Goal: Task Accomplishment & Management: Use online tool/utility

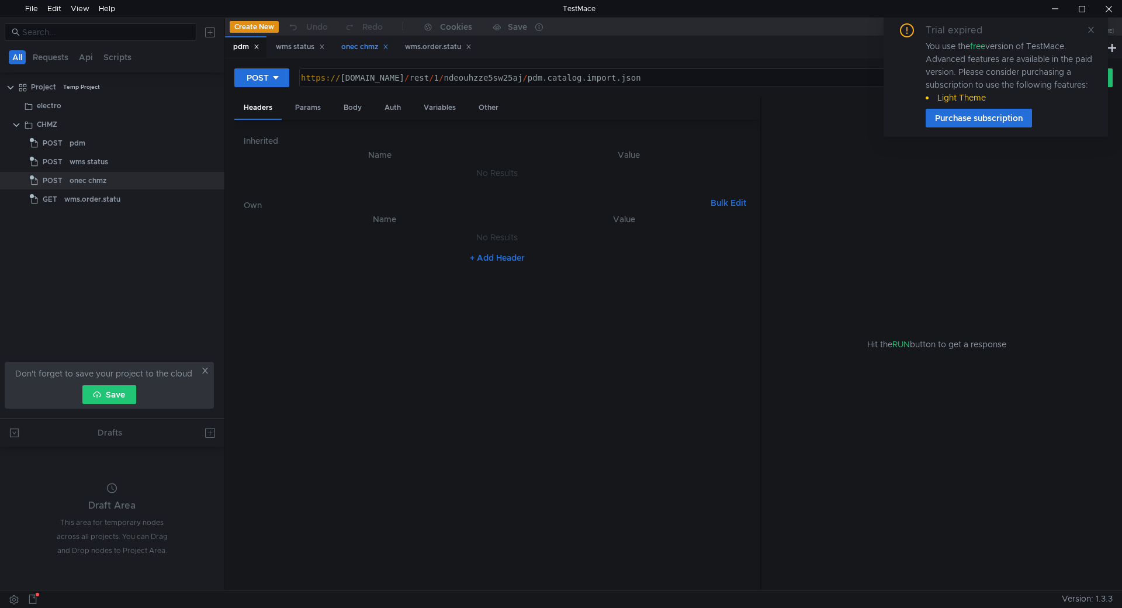
click at [365, 44] on div "onec chmz" at bounding box center [364, 47] width 47 height 12
click at [358, 106] on div "Body" at bounding box center [352, 108] width 37 height 22
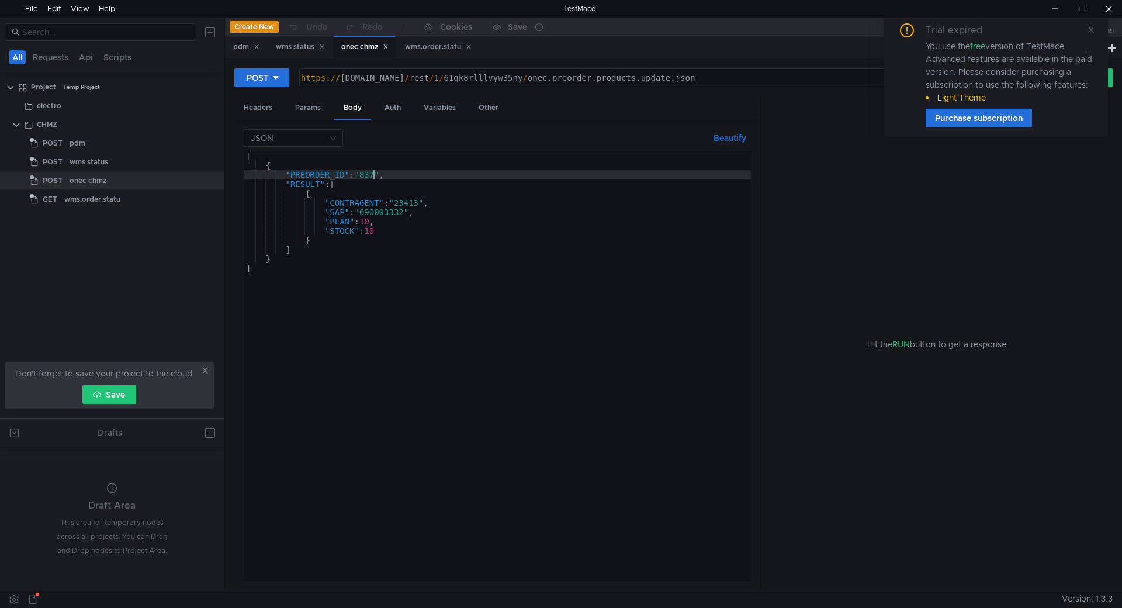
click at [374, 176] on div "[ { "PREORDER_ID" : "837" , "RESULT" : [ { "CONTRAGENT" : "23413" , "SAP" : "69…" at bounding box center [497, 375] width 507 height 448
click at [369, 176] on div "[ { "PREORDER_ID" : "837" , "RESULT" : [ { "CONTRAGENT" : "23413" , "SAP" : "69…" at bounding box center [497, 375] width 507 height 448
click at [408, 202] on div "[ { "PREORDER_ID" : "840" , "RESULT" : [ { "CONTRAGENT" : "23413" , "SAP" : "69…" at bounding box center [497, 375] width 507 height 448
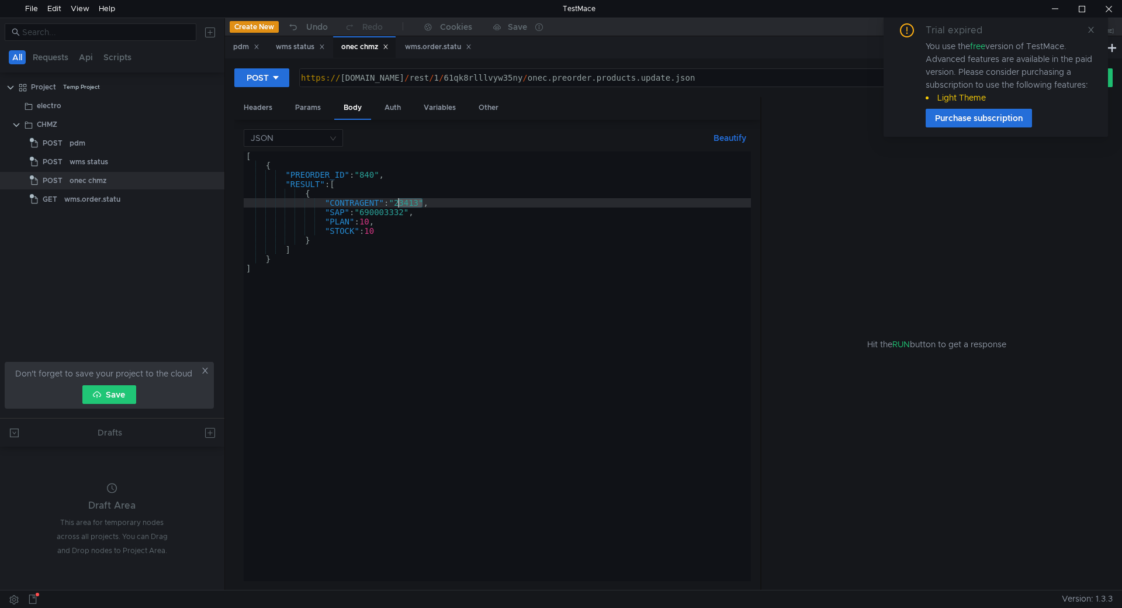
drag, startPoint x: 408, startPoint y: 202, endPoint x: 475, endPoint y: 276, distance: 99.3
click at [408, 203] on div "[ { "PREORDER_ID" : "840" , "RESULT" : [ { "CONTRAGENT" : "23413" , "SAP" : "69…" at bounding box center [497, 375] width 507 height 448
paste textarea "76681"
click at [388, 211] on div "[ { "PREORDER_ID" : "840" , "RESULT" : [ { "CONTRAGENT" : "76681" , "SAP" : "69…" at bounding box center [497, 375] width 507 height 448
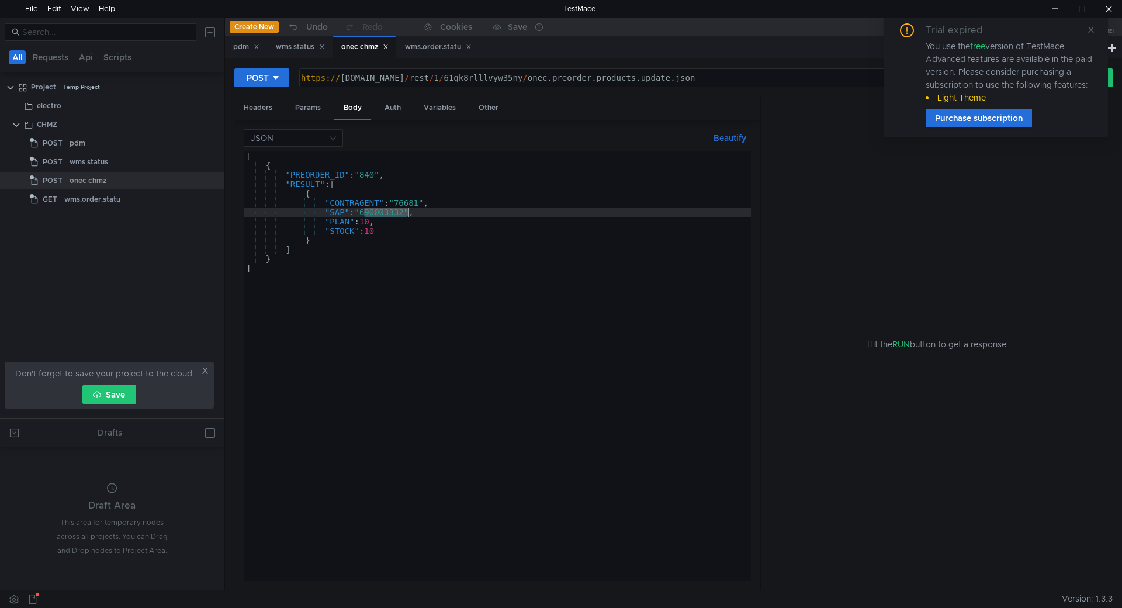
paste textarea "4"
click at [366, 224] on div "[ { "PREORDER_ID" : "840" , "RESULT" : [ { "CONTRAGENT" : "76681" , "SAP" : "69…" at bounding box center [497, 375] width 507 height 448
click at [373, 231] on div "[ { "PREORDER_ID" : "840" , "RESULT" : [ { "CONTRAGENT" : "76681" , "SAP" : "69…" at bounding box center [497, 375] width 507 height 448
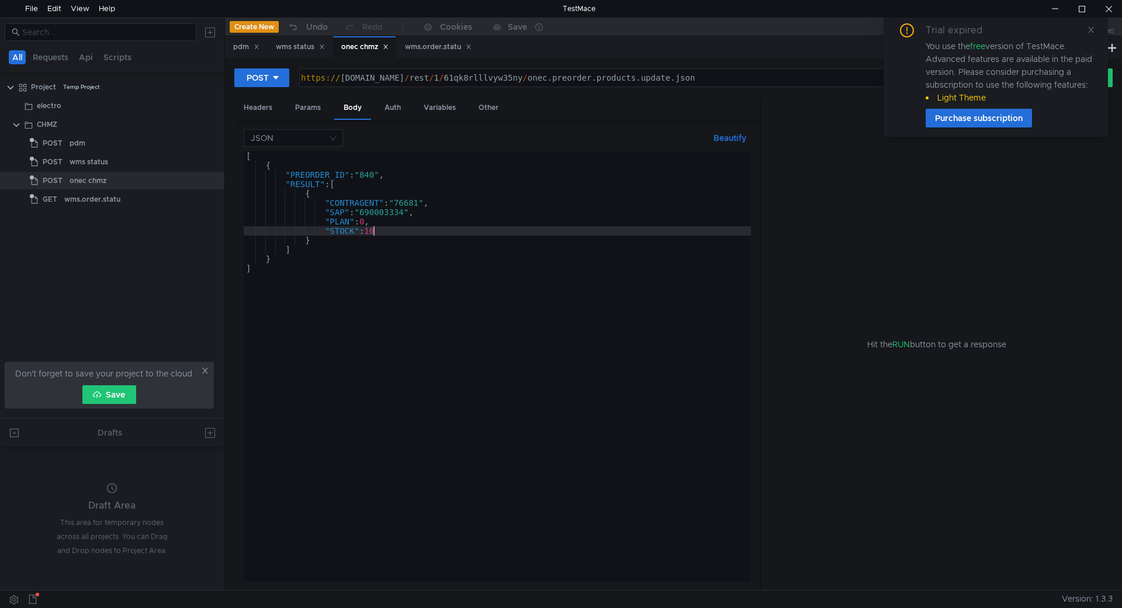
click at [373, 231] on div "[ { "PREORDER_ID" : "840" , "RESULT" : [ { "CONTRAGENT" : "76681" , "SAP" : "69…" at bounding box center [497, 375] width 507 height 448
click at [1090, 29] on icon at bounding box center [1091, 30] width 6 height 6
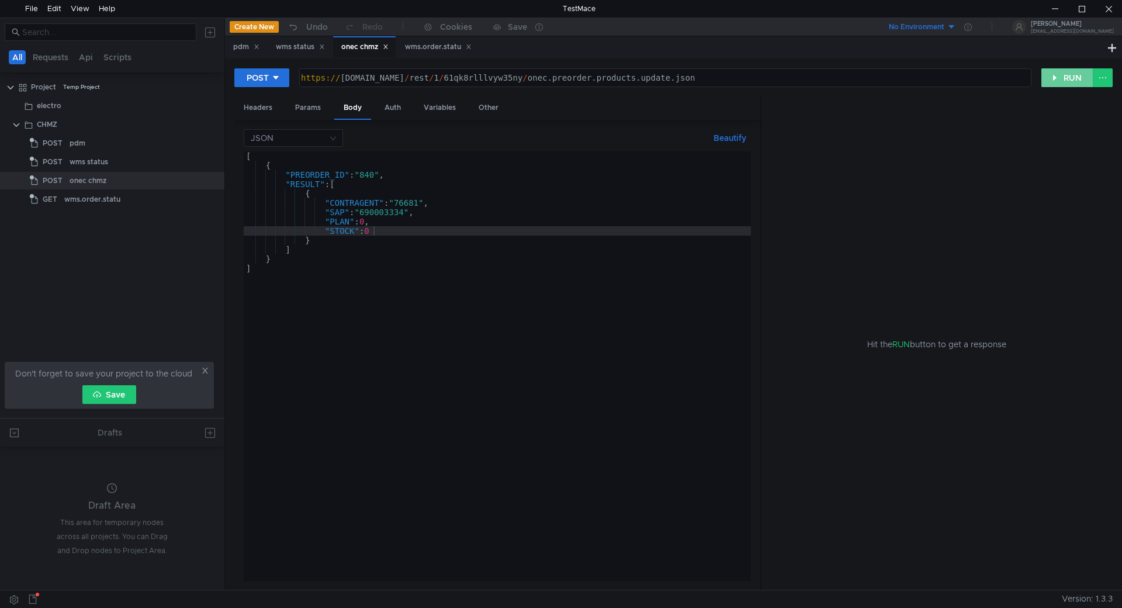
click at [1070, 81] on button "RUN" at bounding box center [1067, 77] width 52 height 19
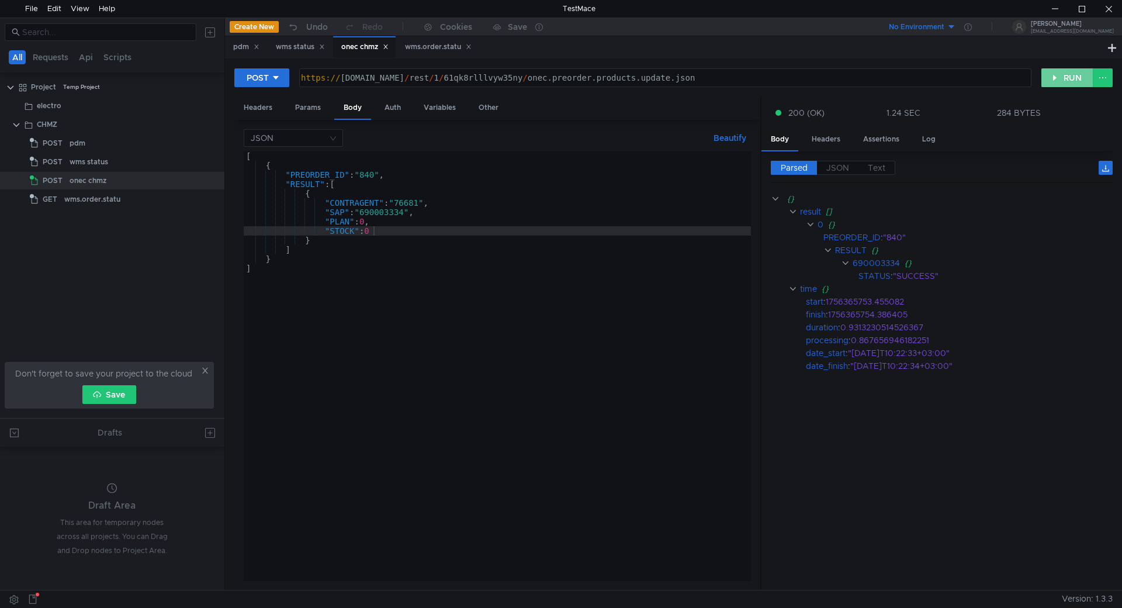
click at [1054, 79] on button "RUN" at bounding box center [1067, 77] width 52 height 19
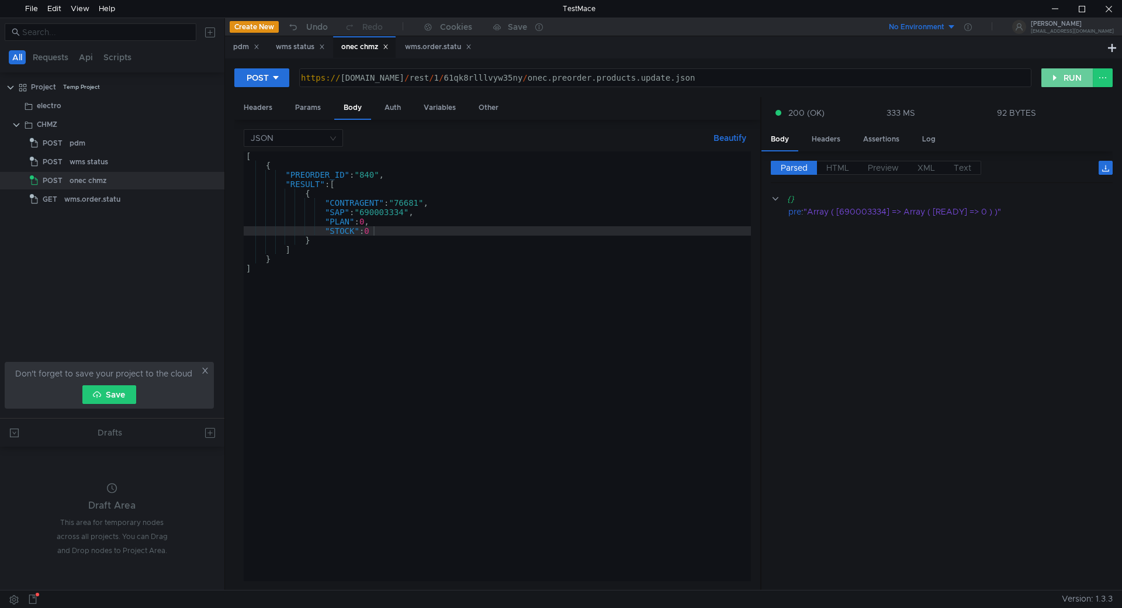
click at [1051, 74] on button "RUN" at bounding box center [1067, 77] width 52 height 19
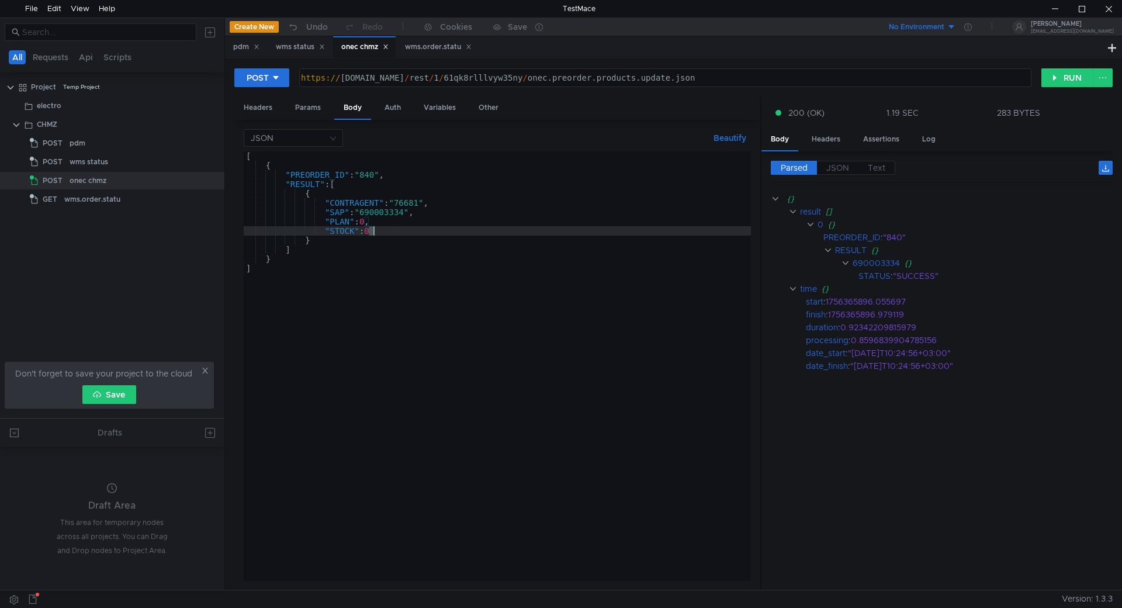
click at [372, 228] on div "[ { "PREORDER_ID" : "840" , "RESULT" : [ { "CONTRAGENT" : "76681" , "SAP" : "69…" at bounding box center [497, 375] width 507 height 448
click at [1078, 74] on button "RUN" at bounding box center [1067, 77] width 52 height 19
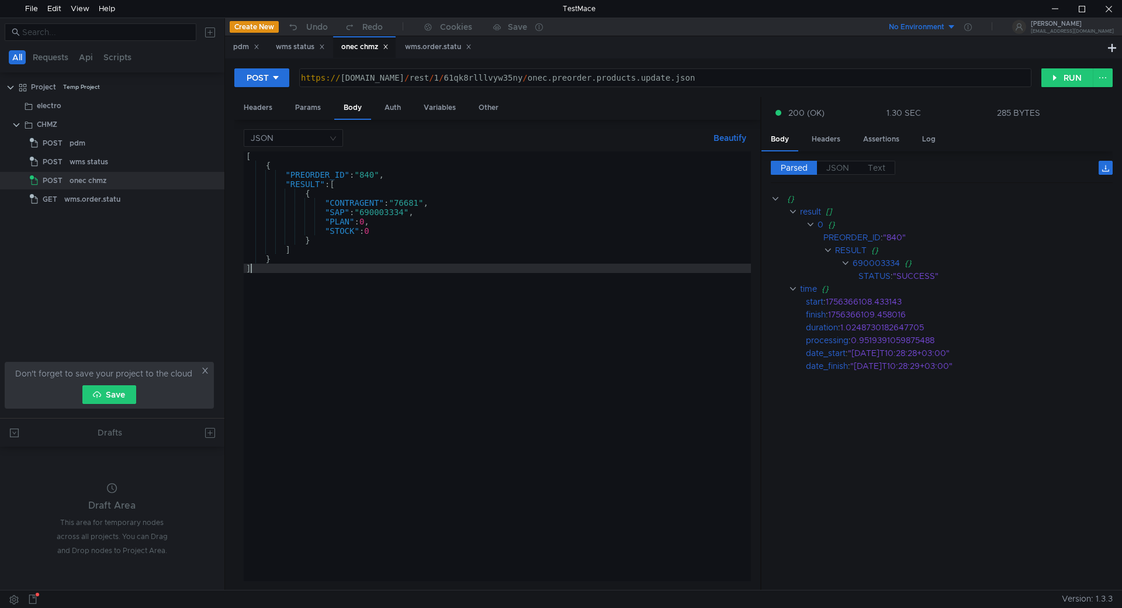
scroll to position [0, 0]
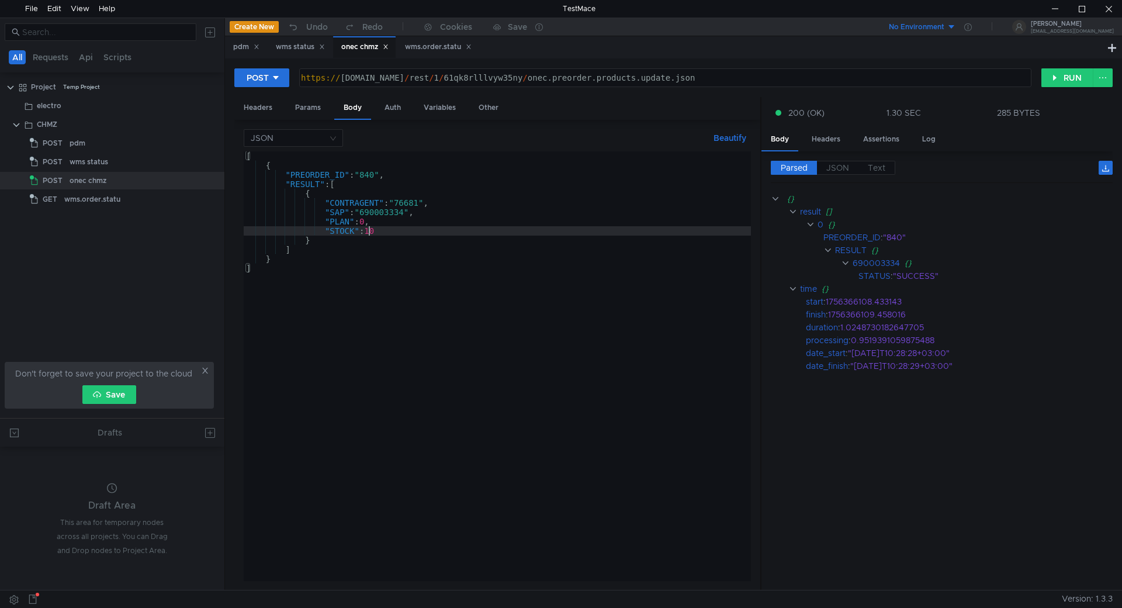
click at [366, 228] on div "[ { "PREORDER_ID" : "840" , "RESULT" : [ { "CONTRAGENT" : "76681" , "SAP" : "69…" at bounding box center [497, 375] width 507 height 448
click at [369, 228] on div "[ { "PREORDER_ID" : "840" , "RESULT" : [ { "CONTRAGENT" : "76681" , "SAP" : "69…" at bounding box center [497, 375] width 507 height 448
type textarea ""STOCK": 0"
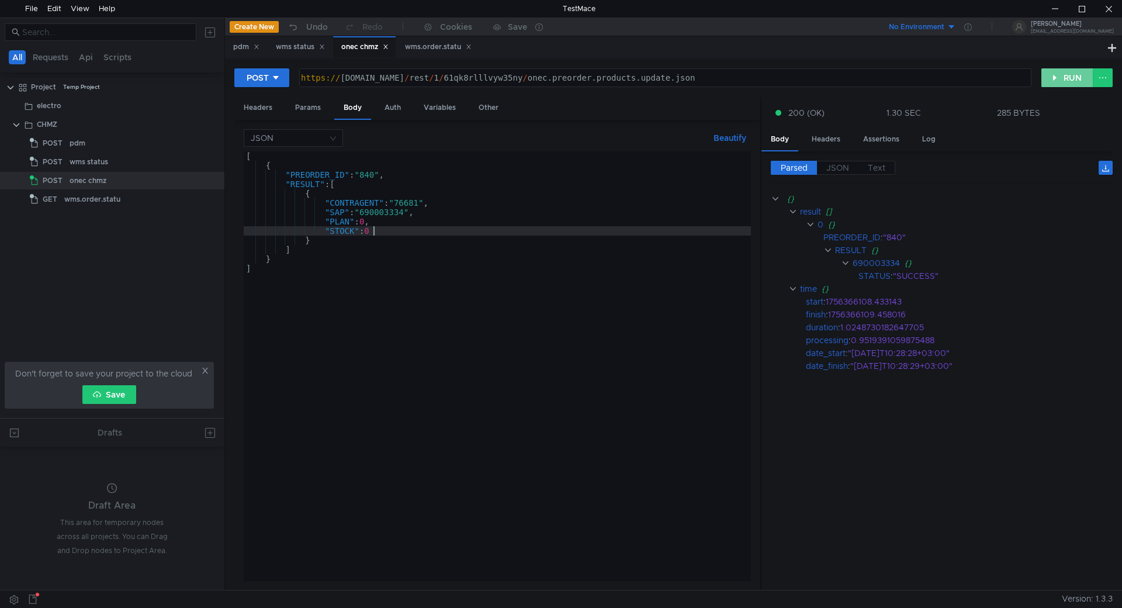
click at [1057, 81] on button "RUN" at bounding box center [1067, 77] width 52 height 19
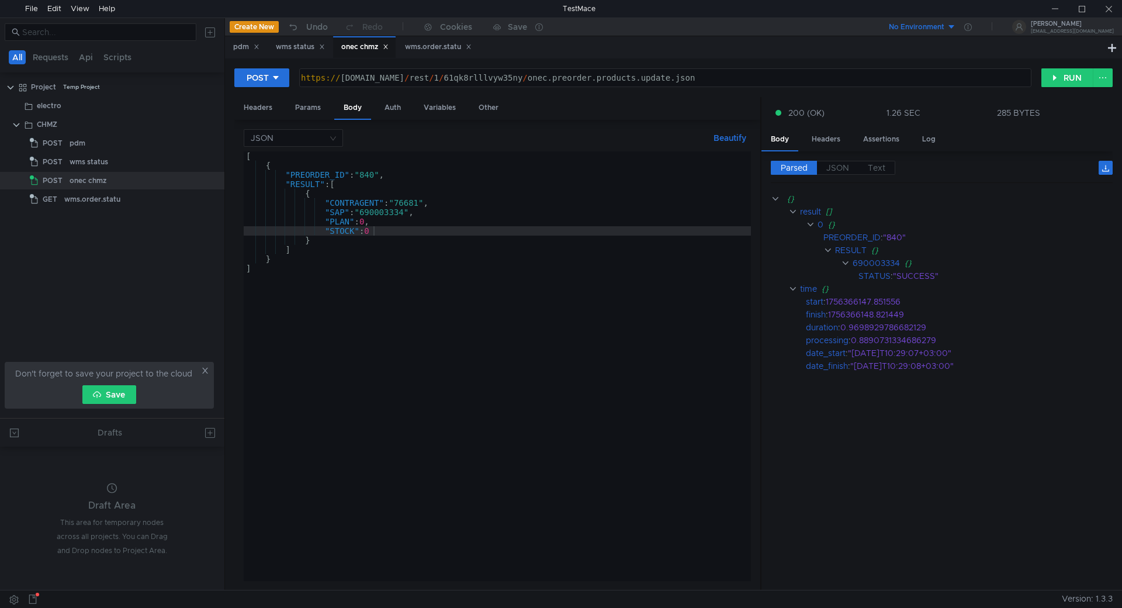
scroll to position [0, 9]
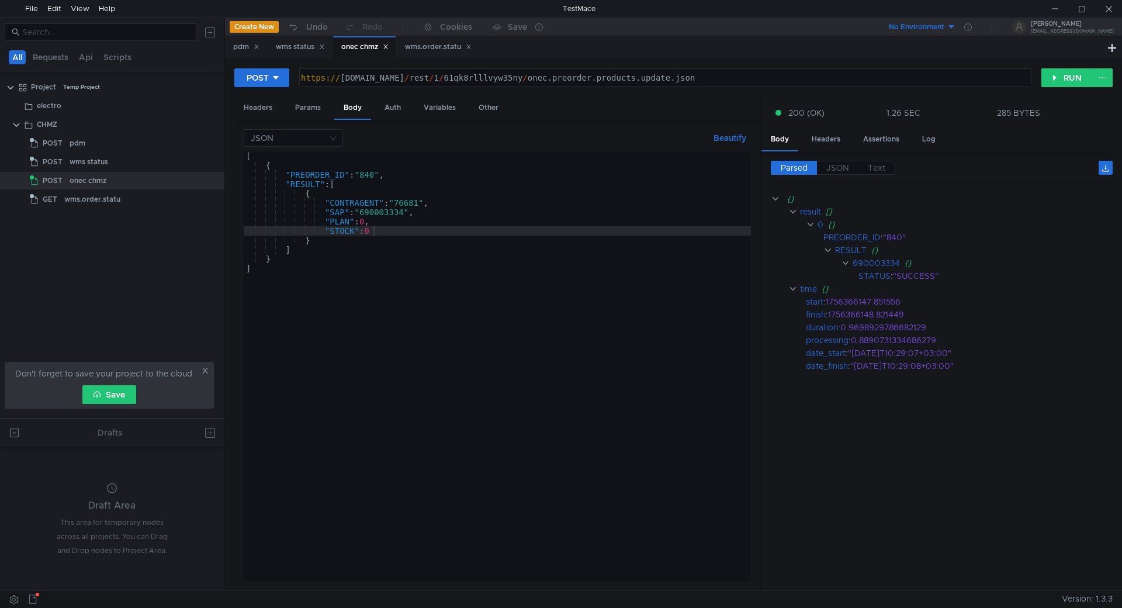
scroll to position [0, 9]
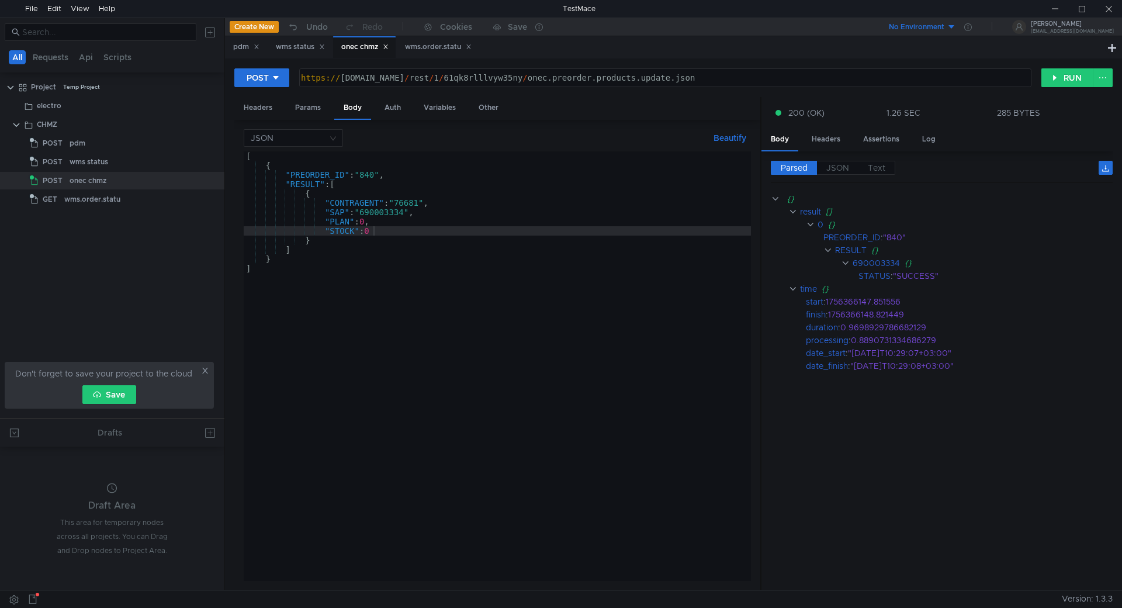
scroll to position [0, 9]
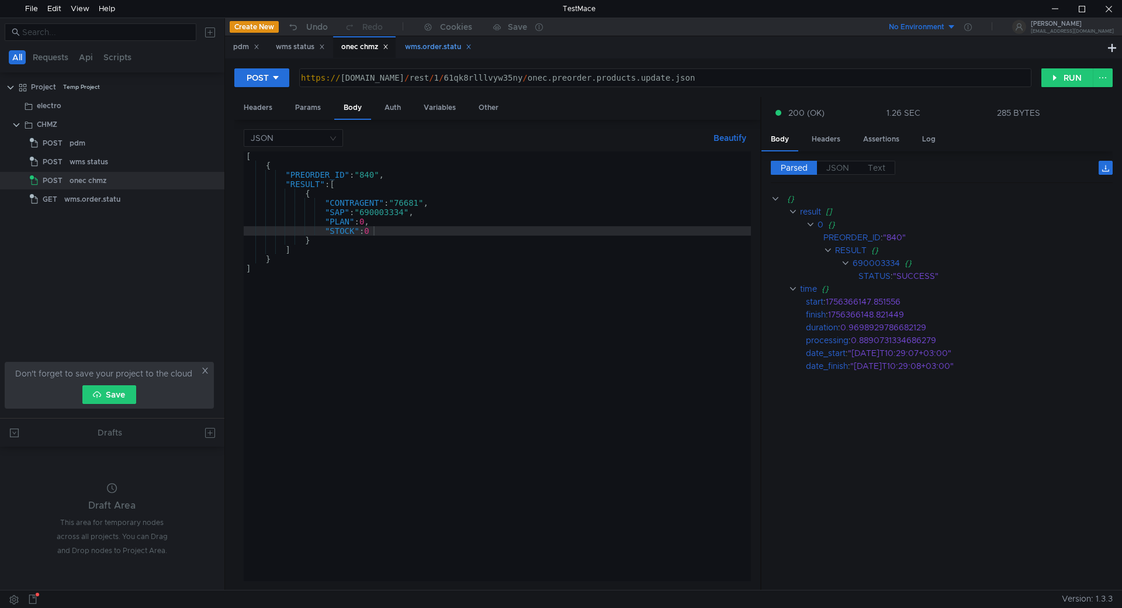
click at [438, 45] on div "wms.order.statu" at bounding box center [438, 47] width 67 height 12
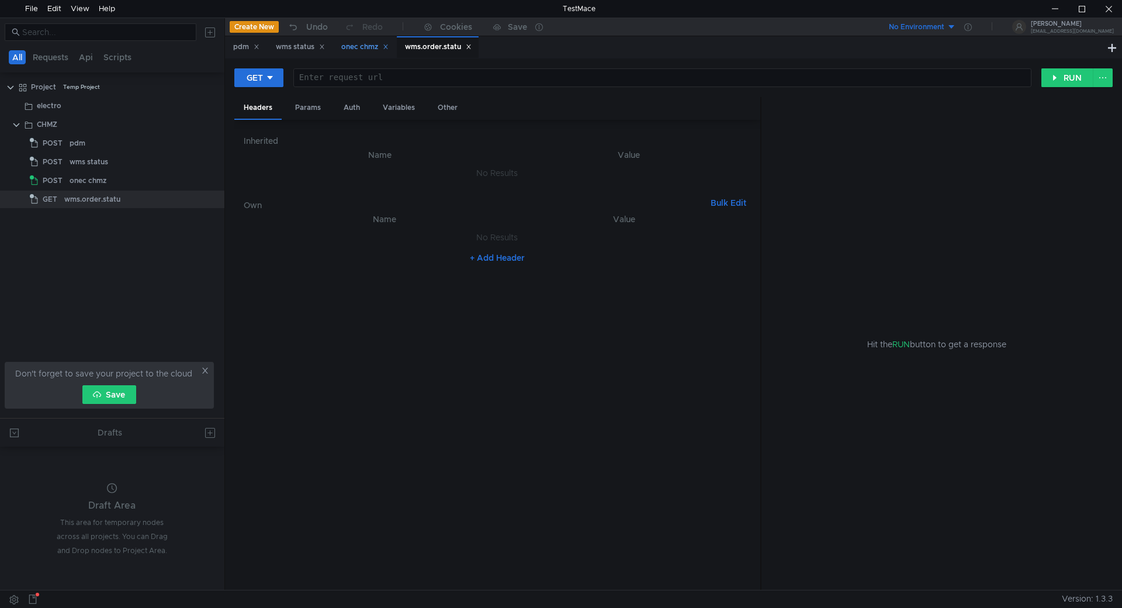
click at [368, 40] on div "onec chmz" at bounding box center [364, 47] width 63 height 22
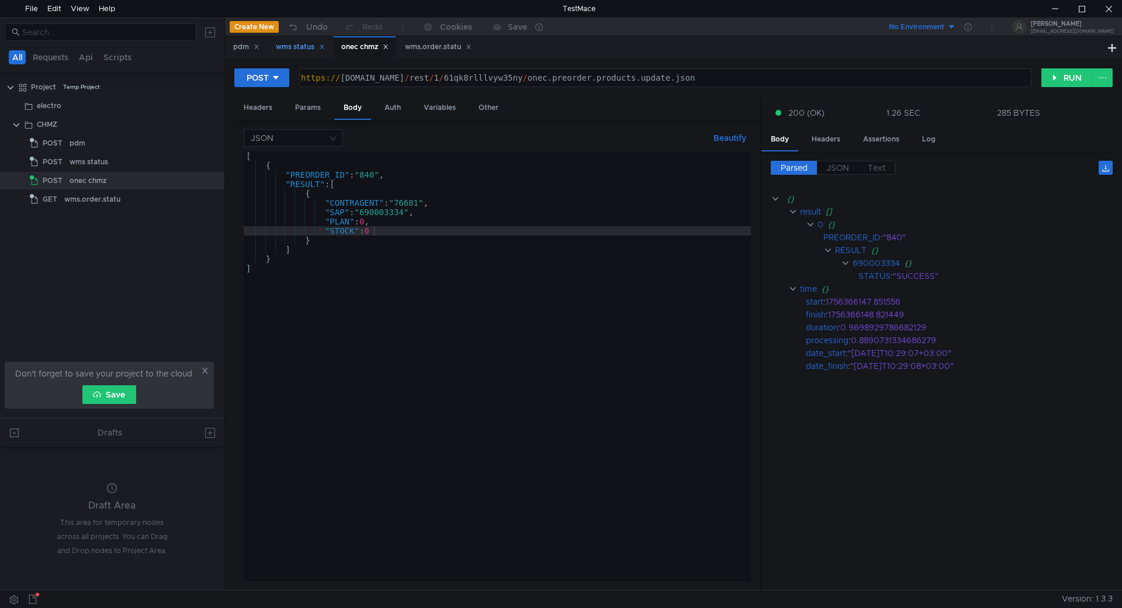
click at [287, 41] on div "wms status" at bounding box center [300, 47] width 49 height 12
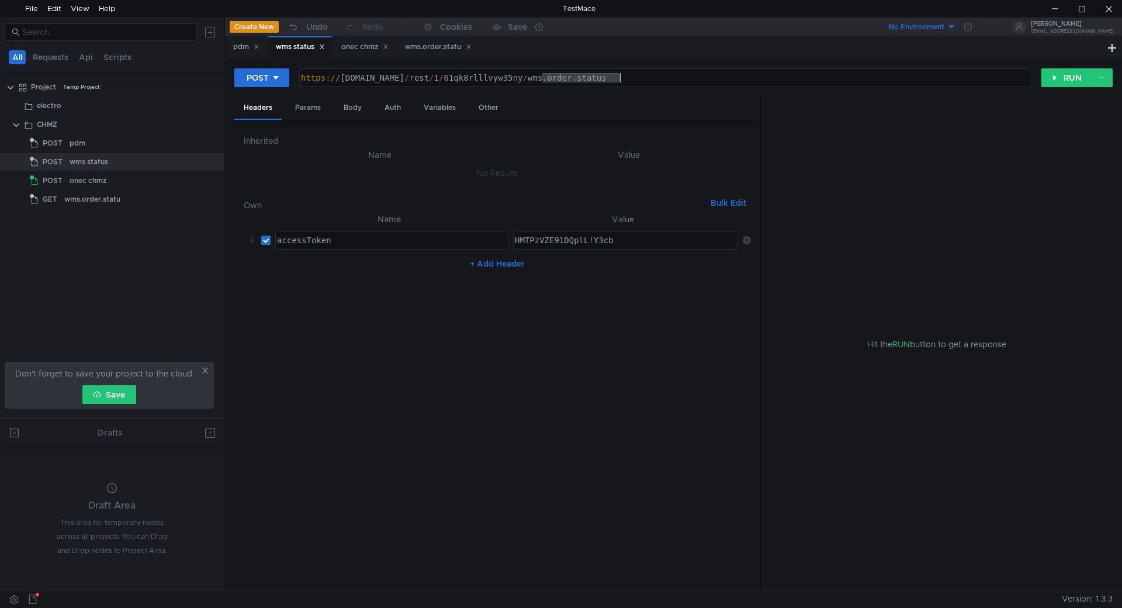
drag, startPoint x: 542, startPoint y: 78, endPoint x: 678, endPoint y: 75, distance: 136.1
click at [678, 75] on div "https:// chmzdev43.omk.ru / rest / 1 / 61qk8rlllvyw35ny / wms.order.status" at bounding box center [664, 87] width 731 height 28
paste textarea "/rest/1/lsj83agme1e38a7p/wms.order.update.json"
click at [744, 77] on div "https:// chmzdev43.omk.ru / rest / 1 / 61qk8rlllvyw35ny / wms.order.status / re…" at bounding box center [664, 87] width 731 height 28
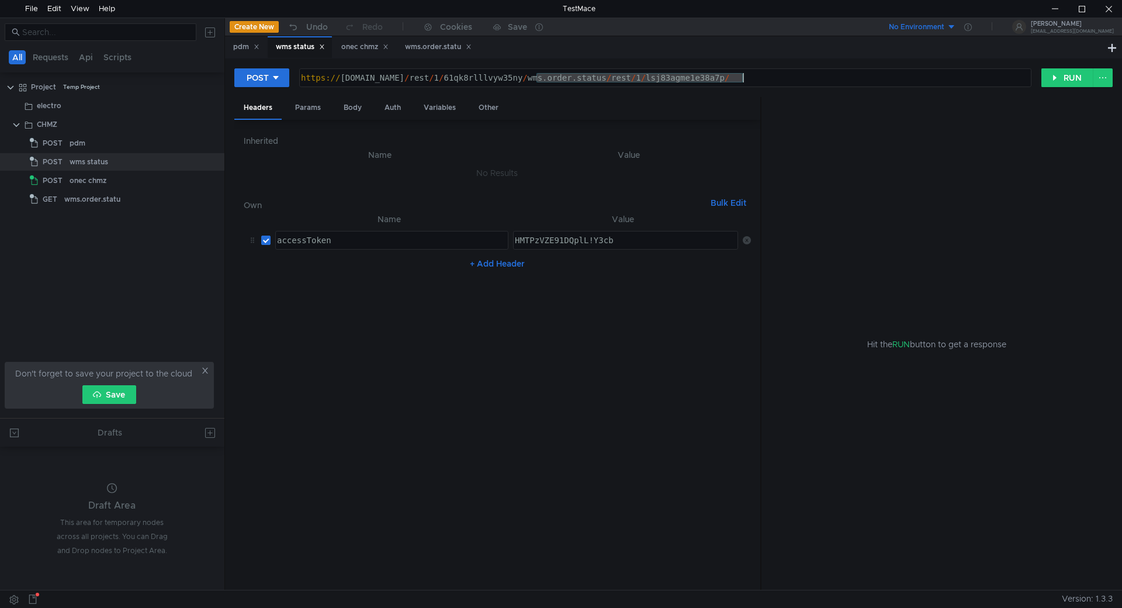
drag, startPoint x: 547, startPoint y: 79, endPoint x: 804, endPoint y: 81, distance: 257.0
click at [804, 81] on div "https:// chmzdev43.omk.ru / rest / 1 / 61qk8rlllvyw35ny / wms.order.status / re…" at bounding box center [664, 87] width 731 height 28
click at [547, 79] on div "https:// chmzdev43.omk.ru / rest / 1 / 61qk8rlllvyw35ny / wms.order.status / re…" at bounding box center [665, 78] width 731 height 18
drag, startPoint x: 541, startPoint y: 78, endPoint x: 792, endPoint y: 91, distance: 250.9
click at [801, 78] on div "https:// chmzdev43.omk.ru / rest / 1 / 61qk8rlllvyw35ny / wms.order.status / re…" at bounding box center [664, 87] width 731 height 28
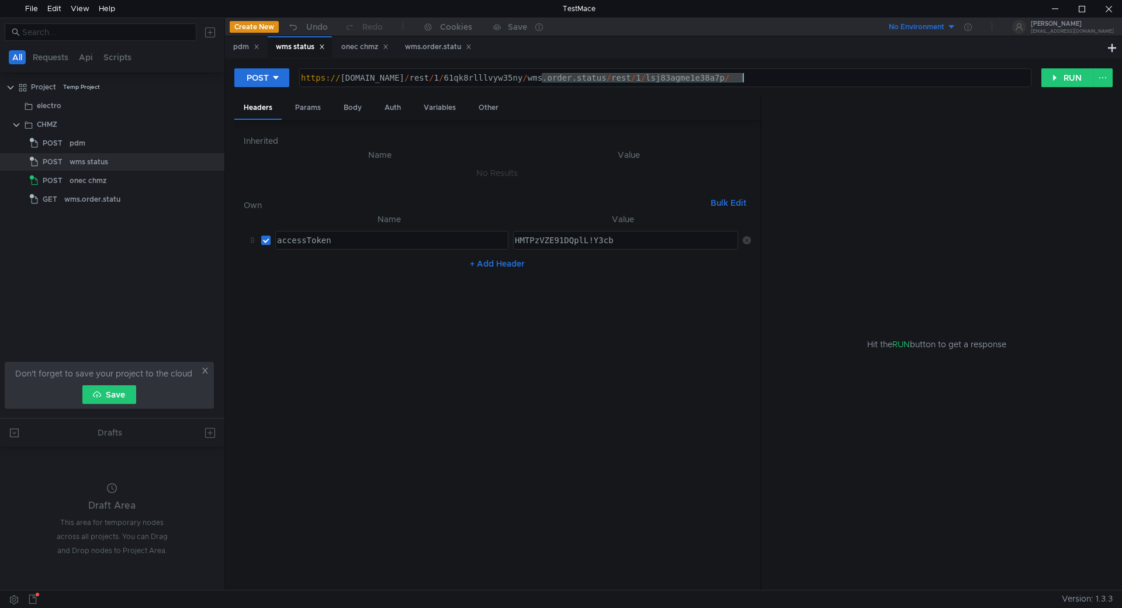
paste textarea "update.json"
click at [502, 78] on div "https:// chmzdev43.omk.ru / rest / 1 / 61qk8rlllvyw35ny / wms.order.update.json" at bounding box center [664, 87] width 731 height 28
paste textarea "lsj83agme1e38a7p"
type textarea "[URL][DOMAIN_NAME]"
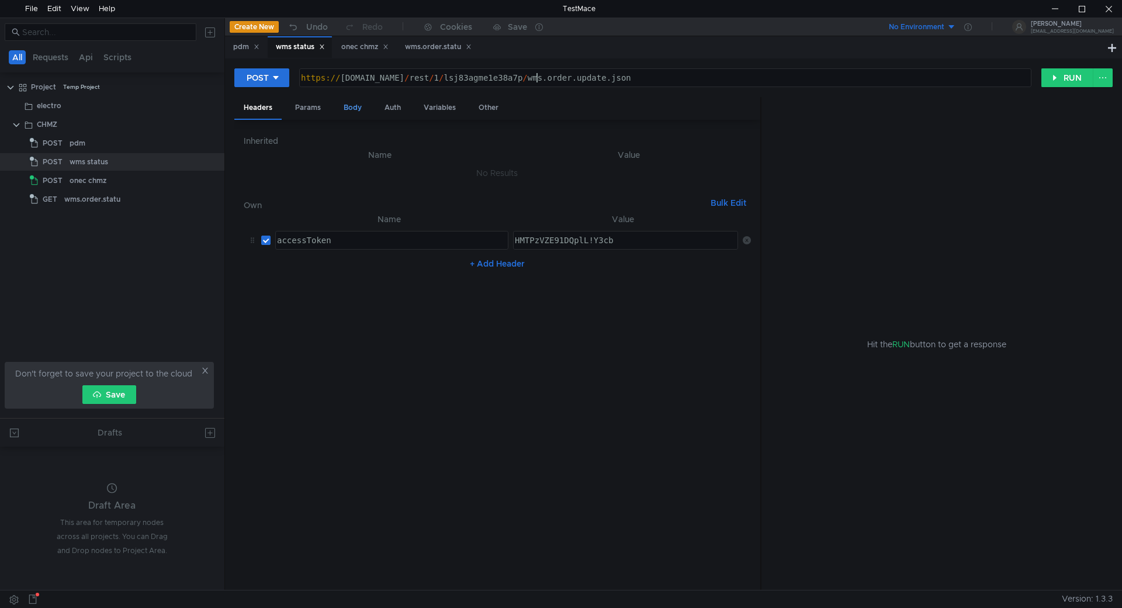
click at [347, 106] on div "Body" at bounding box center [352, 108] width 37 height 22
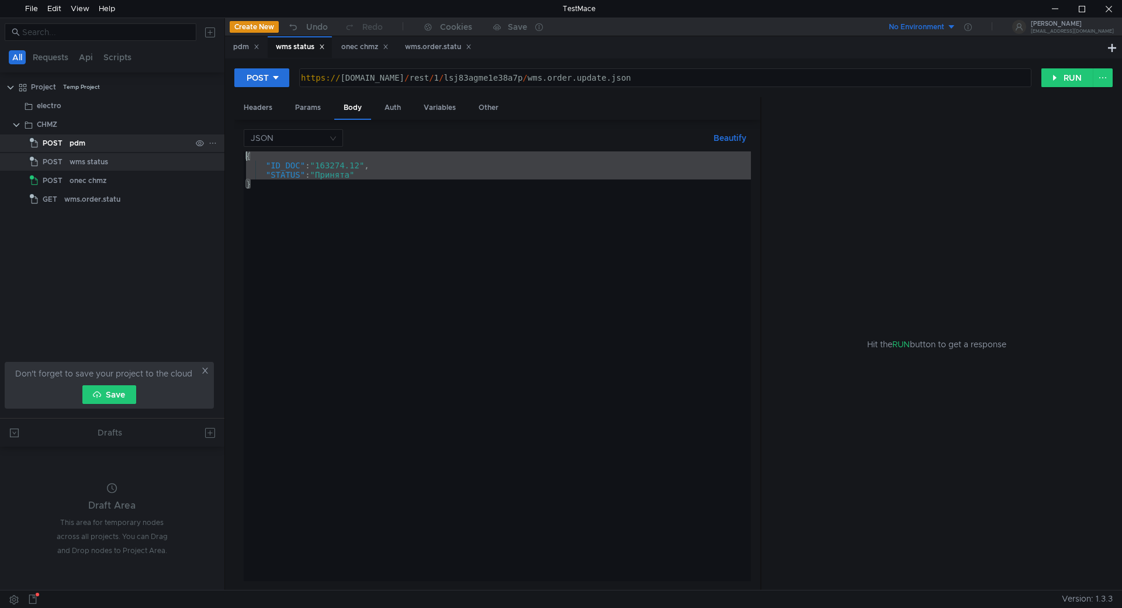
drag, startPoint x: 280, startPoint y: 195, endPoint x: 209, endPoint y: 144, distance: 87.4
click at [209, 144] on as-split "All Requests Api Scripts Project Temp Project electro CHMZ POST pdm POST wms st…" at bounding box center [561, 304] width 1122 height 572
paste textarea ""METOD":"OrderInWork","ORDER_ID":"163283","NEED_CAR":false,"STATUS":"READYTODEL…"
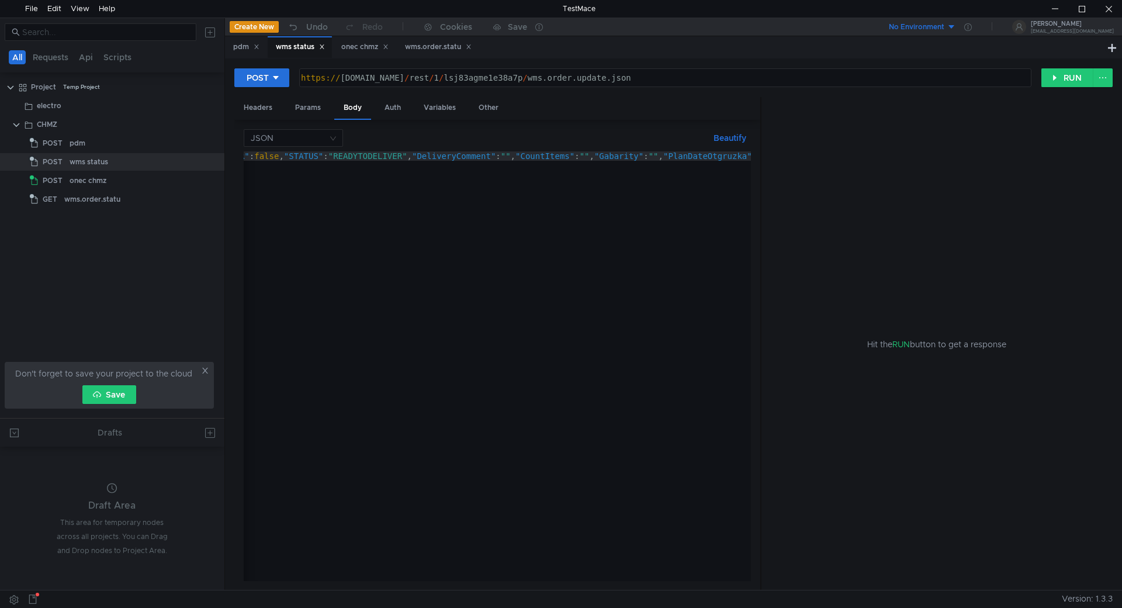
scroll to position [0, 0]
click at [251, 154] on div "{ "METOD" : "OrderInWork" , "ORDER_ID" : "163283" , "NEED_CAR" : false , "STATU…" at bounding box center [683, 372] width 879 height 443
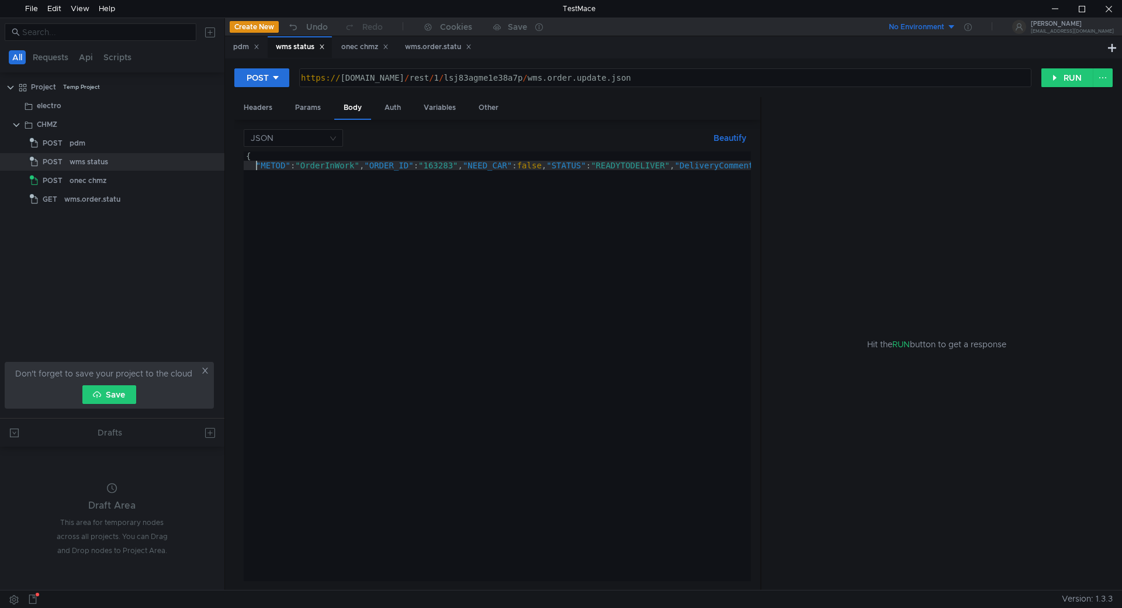
click at [362, 164] on div "{ "METOD" : "OrderInWork" , "ORDER_ID" : "163283" , "NEED_CAR" : false , "STATU…" at bounding box center [685, 372] width 883 height 443
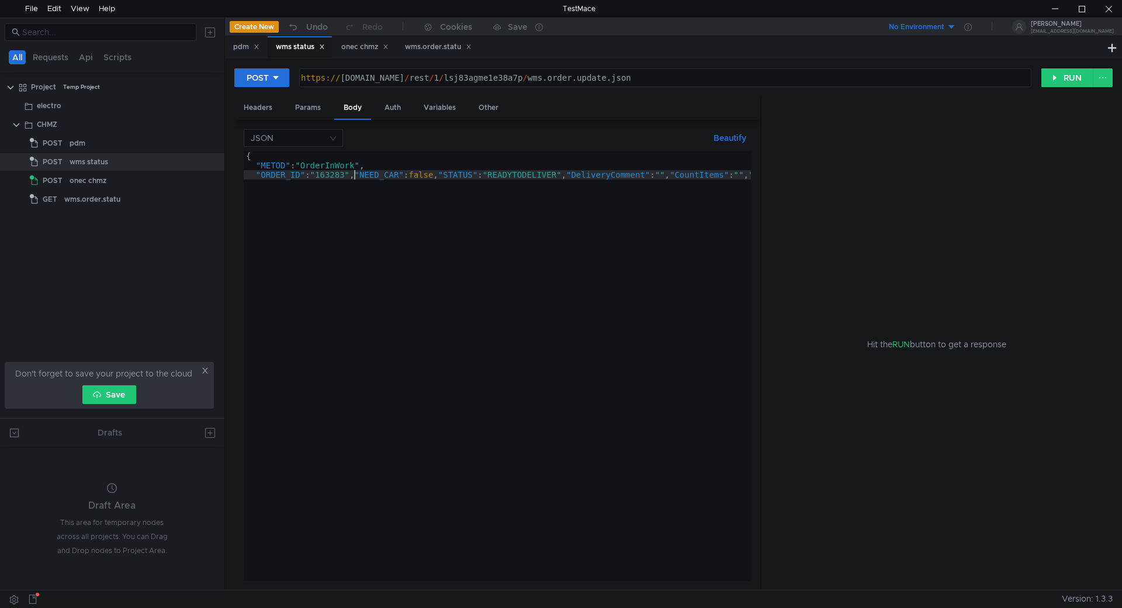
click at [353, 175] on div "{ "METOD" : "OrderInWork" , "ORDER_ID" : "163283" , "NEED_CAR" : false , "STATU…" at bounding box center [631, 372] width 775 height 443
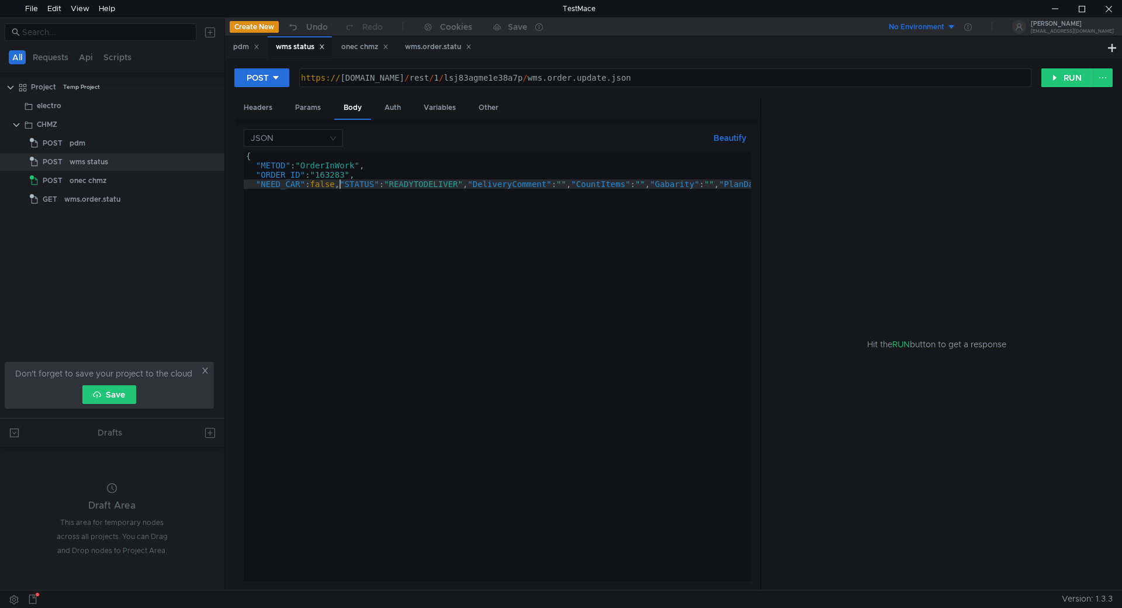
click at [337, 183] on div "{ "METOD" : "OrderInWork" , "ORDER_ID" : "163283" , "NEED_CAR" : false , "STATU…" at bounding box center [582, 372] width 677 height 443
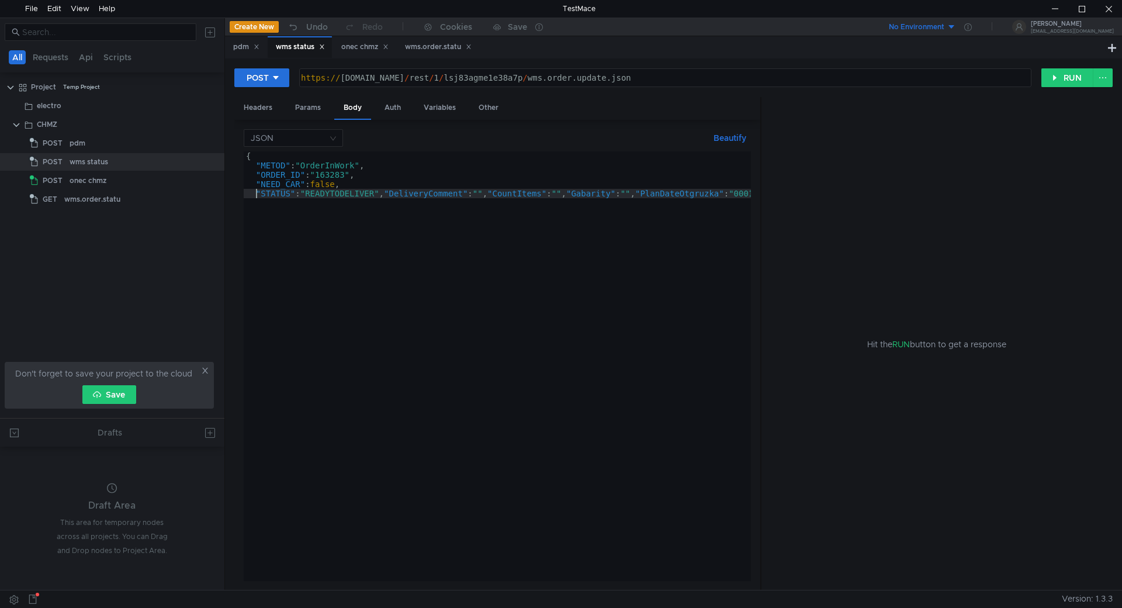
click at [383, 194] on div "{ "METOD" : "OrderInWork" , "ORDER_ID" : "163283" , "NEED_CAR" : false , "STATU…" at bounding box center [541, 372] width 594 height 443
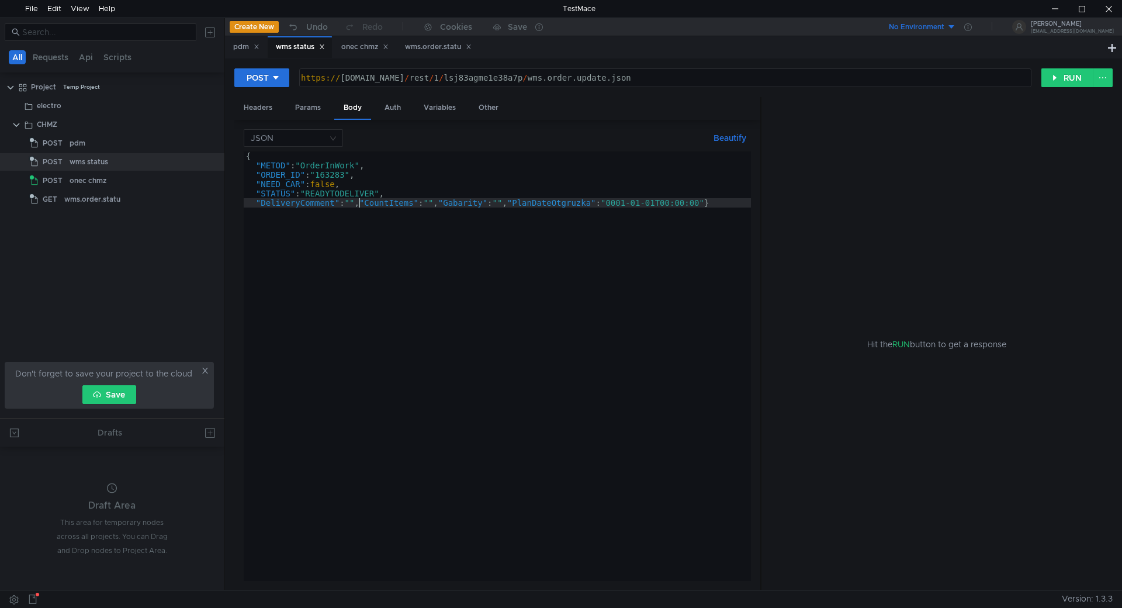
click at [360, 200] on div "{ "METOD" : "OrderInWork" , "ORDER_ID" : "163283" , "NEED_CAR" : false , "STATU…" at bounding box center [497, 375] width 507 height 448
click at [335, 210] on div "{ "METOD" : "OrderInWork" , "ORDER_ID" : "163283" , "NEED_CAR" : false , "STATU…" at bounding box center [497, 375] width 507 height 448
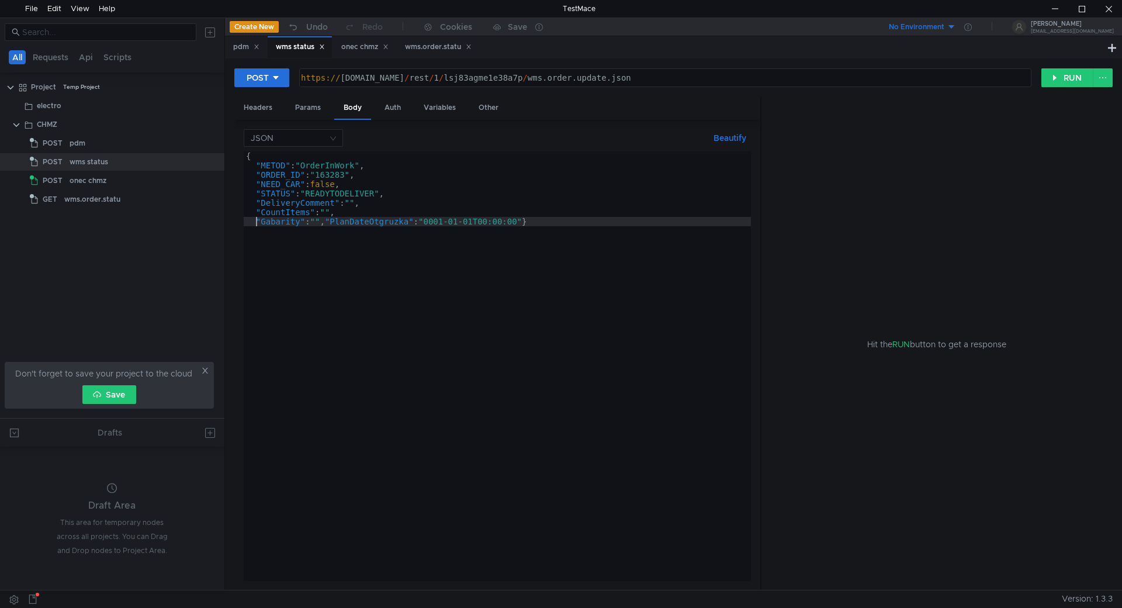
click at [324, 220] on div "{ "METOD" : "OrderInWork" , "ORDER_ID" : "163283" , "NEED_CAR" : false , "STATU…" at bounding box center [497, 375] width 507 height 448
type textarea ""PlanDateOtgruzka":"0001-01-01T00:00:00"}"
click at [453, 231] on div "{ "METOD" : "OrderInWork" , "ORDER_ID" : "163283" , "NEED_CAR" : false , "STATU…" at bounding box center [497, 375] width 507 height 448
